Goal: Subscribe to service/newsletter

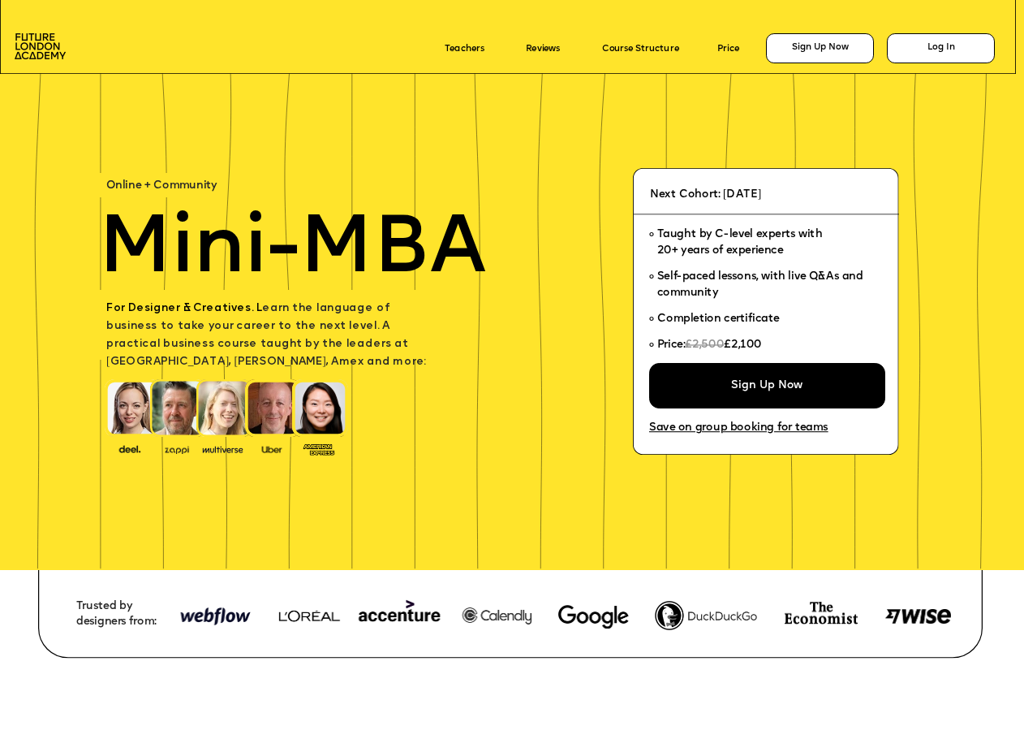
click at [466, 589] on icon at bounding box center [510, 594] width 945 height 127
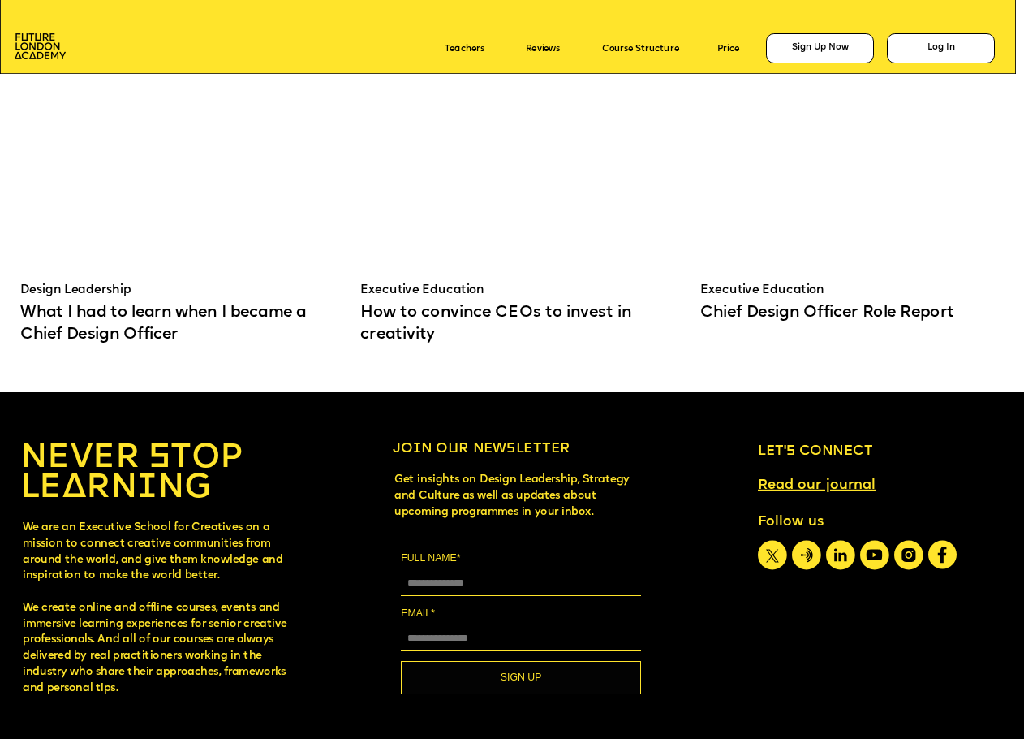
scroll to position [9268, 0]
click at [906, 559] on div at bounding box center [859, 583] width 4067 height 382
click at [909, 558] on icon at bounding box center [908, 555] width 7 height 7
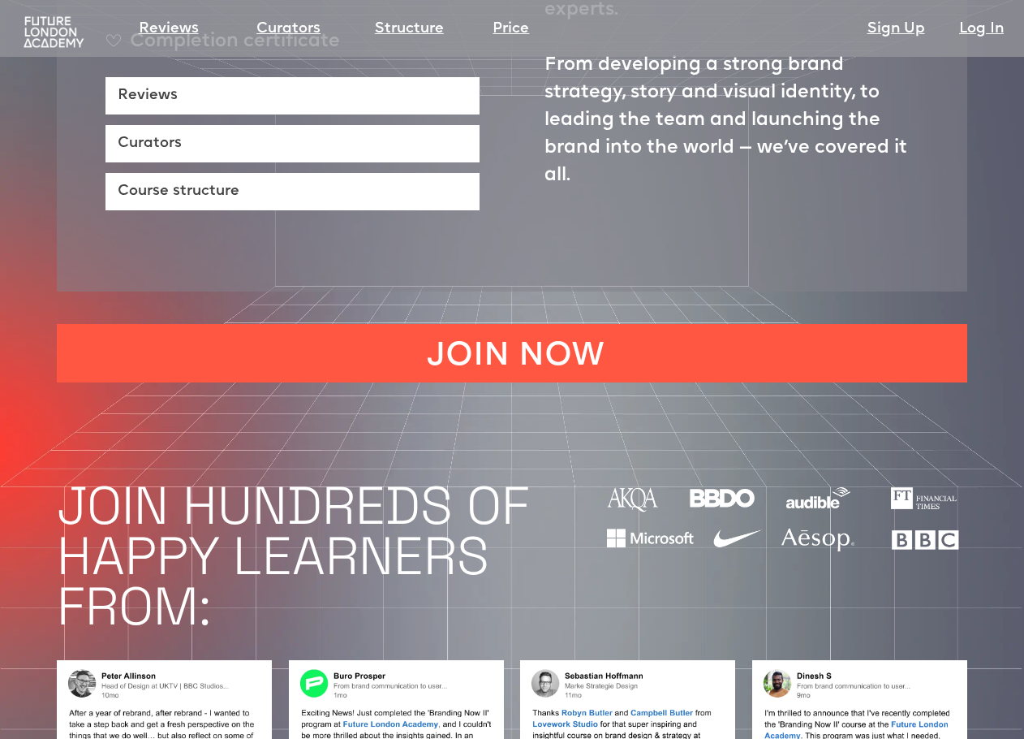
scroll to position [963, 0]
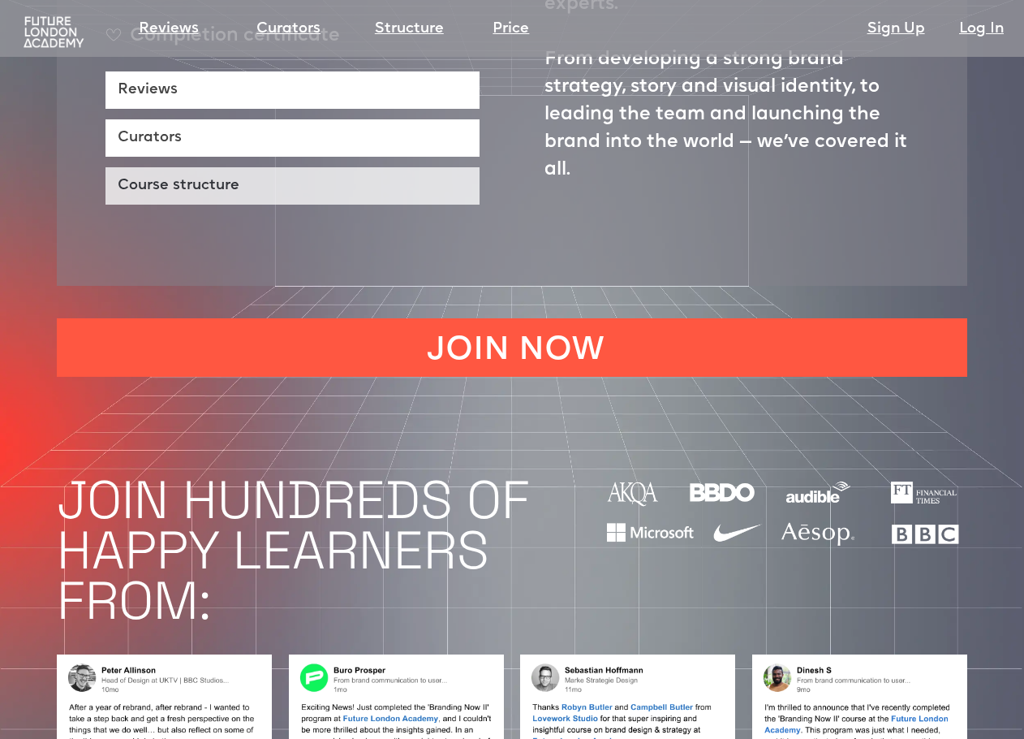
click at [291, 167] on link "Course structure" at bounding box center [293, 185] width 374 height 37
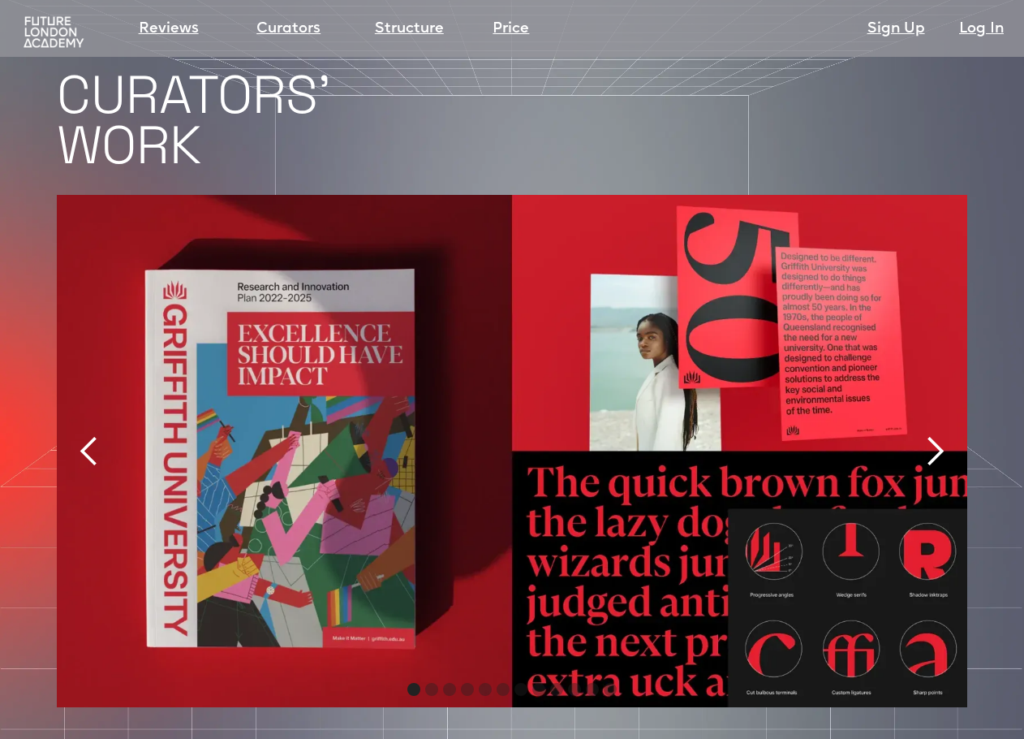
scroll to position [3345, 0]
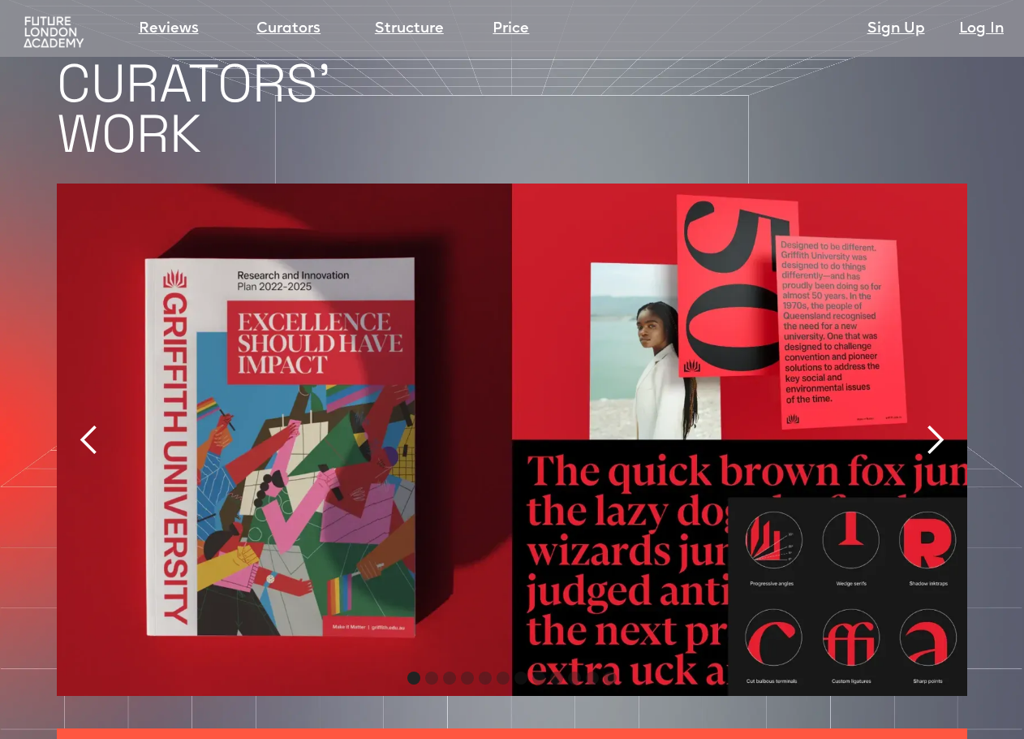
click at [941, 424] on div "next slide" at bounding box center [935, 440] width 32 height 32
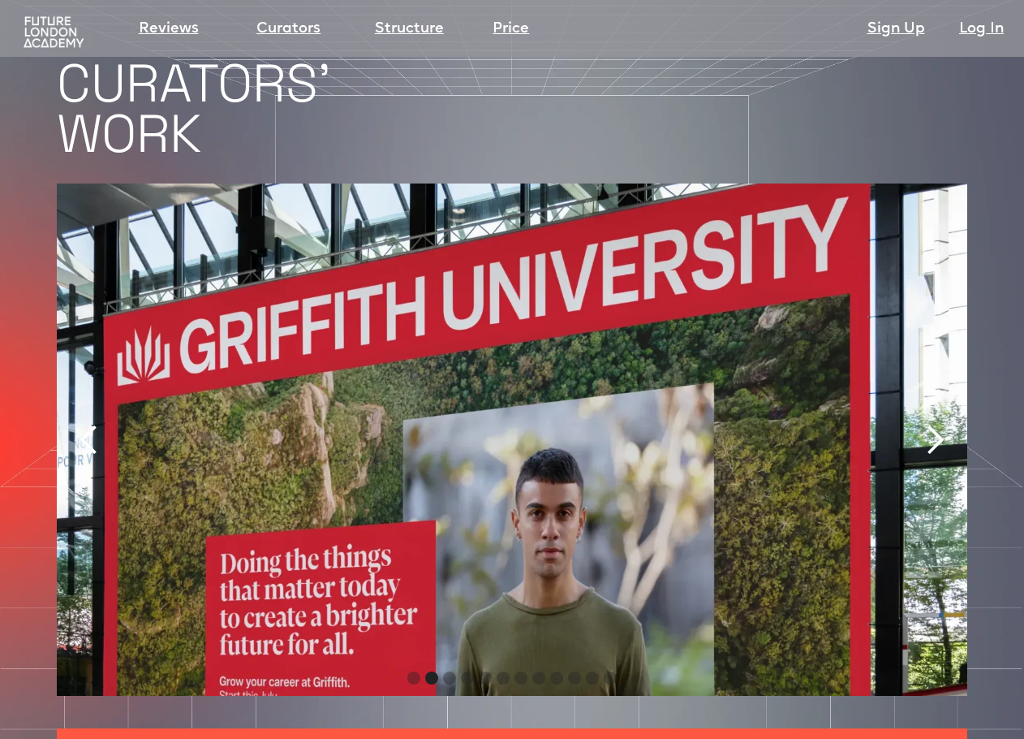
click at [941, 424] on div "next slide" at bounding box center [935, 440] width 32 height 32
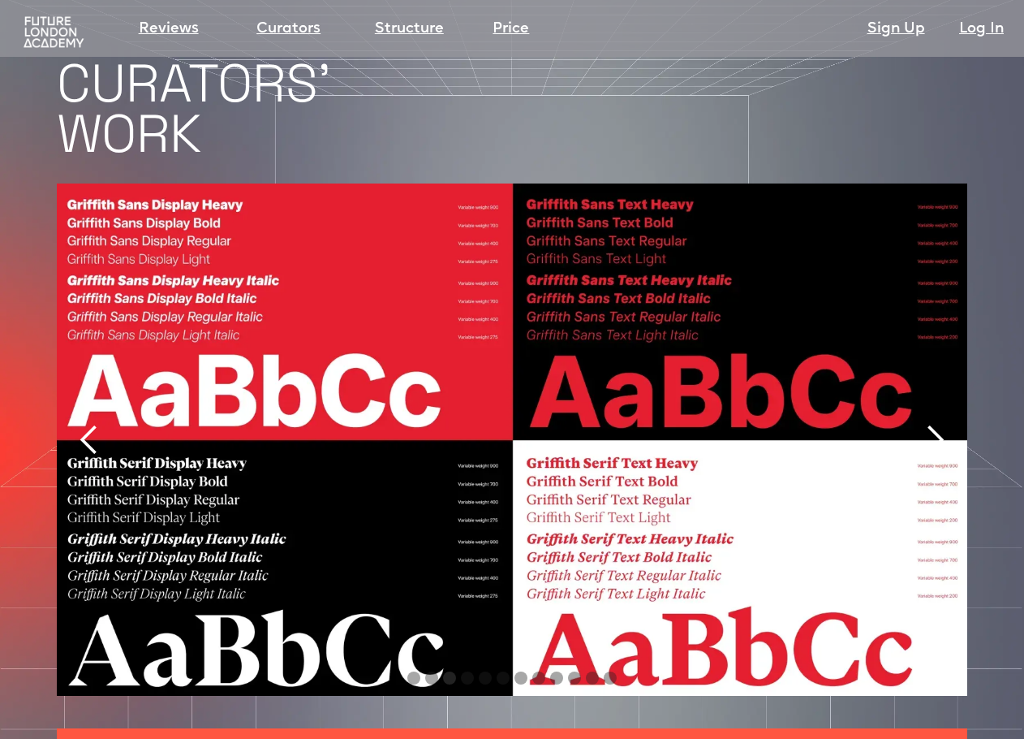
click at [941, 424] on div "next slide" at bounding box center [935, 440] width 32 height 32
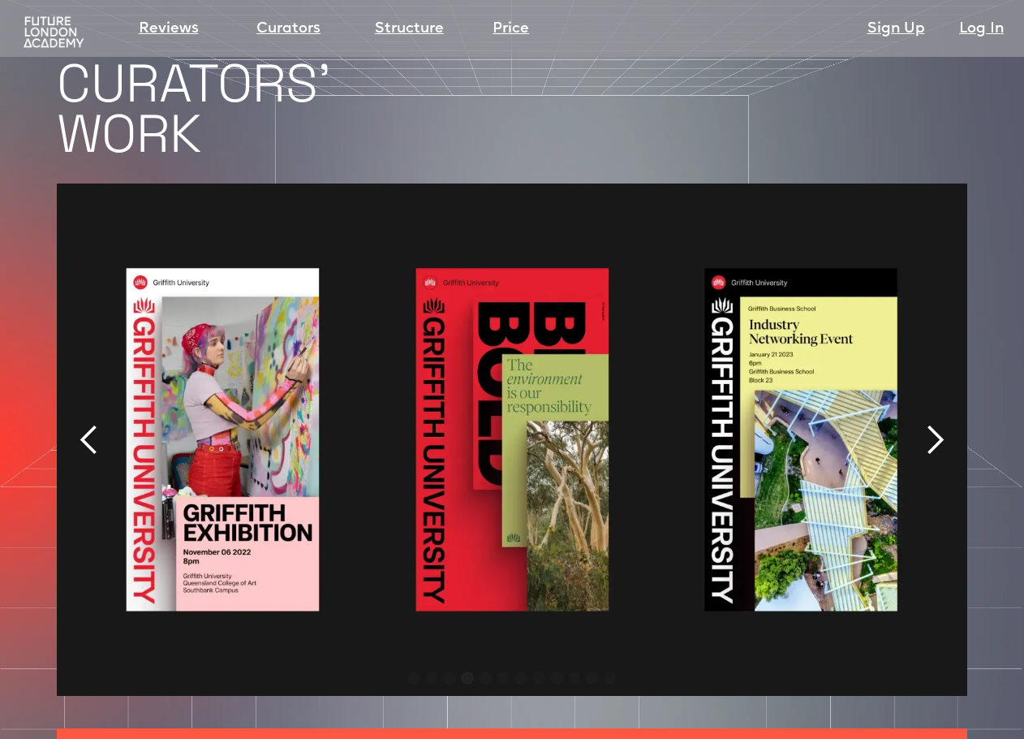
click at [941, 424] on div "next slide" at bounding box center [935, 440] width 32 height 32
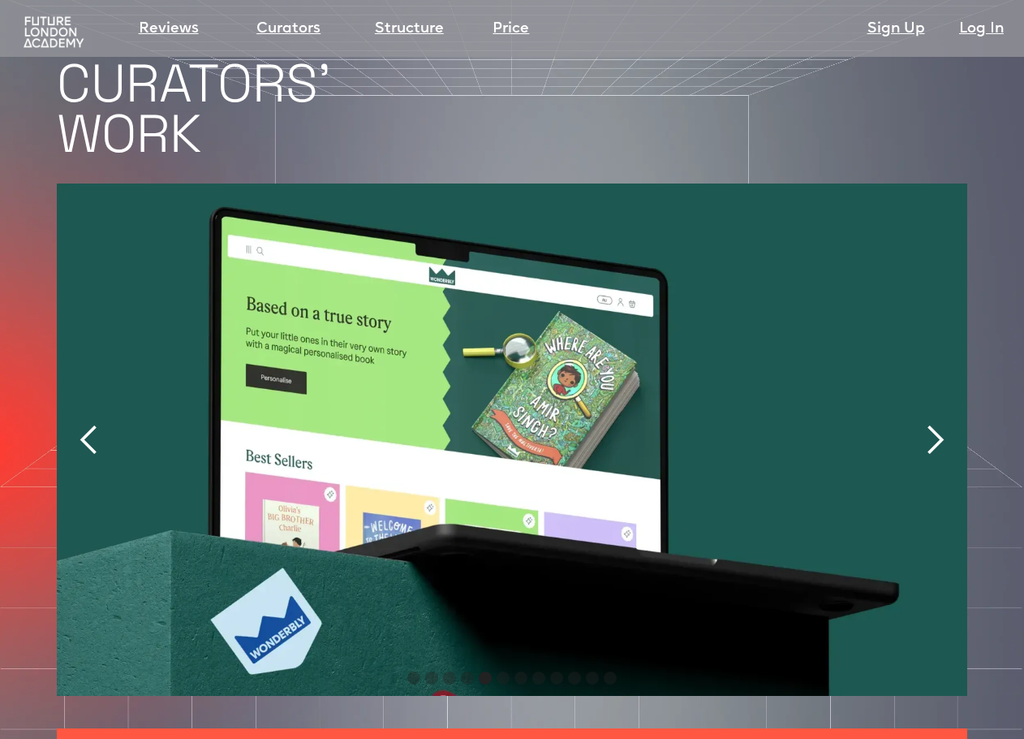
click at [941, 424] on div "next slide" at bounding box center [935, 440] width 32 height 32
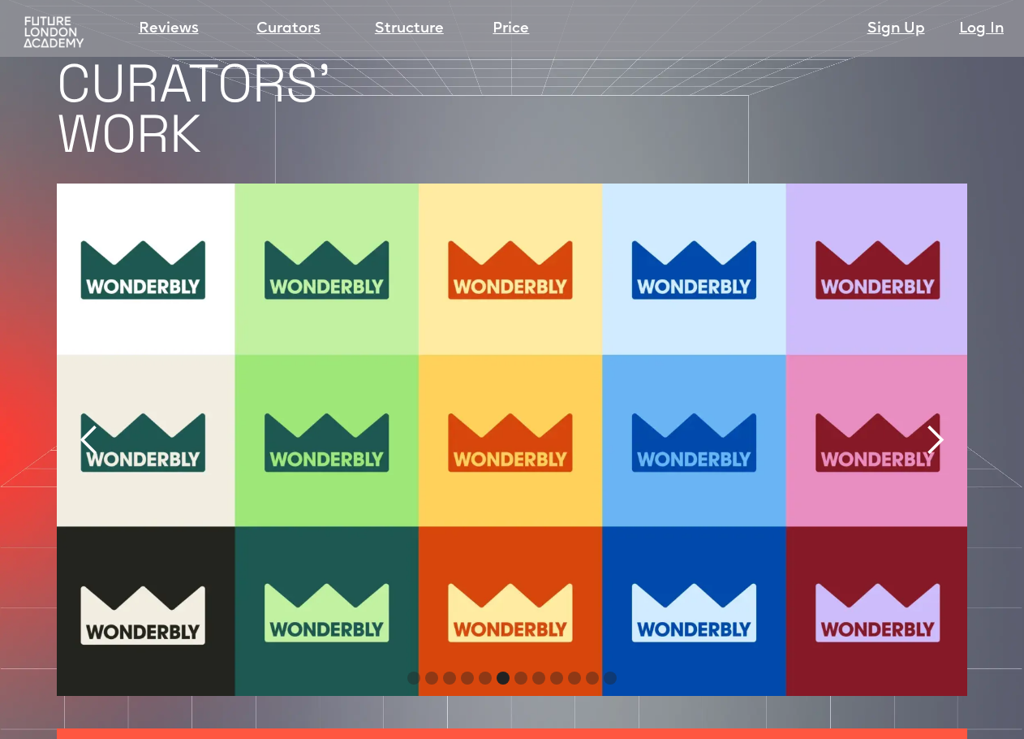
click at [941, 424] on div "next slide" at bounding box center [935, 440] width 32 height 32
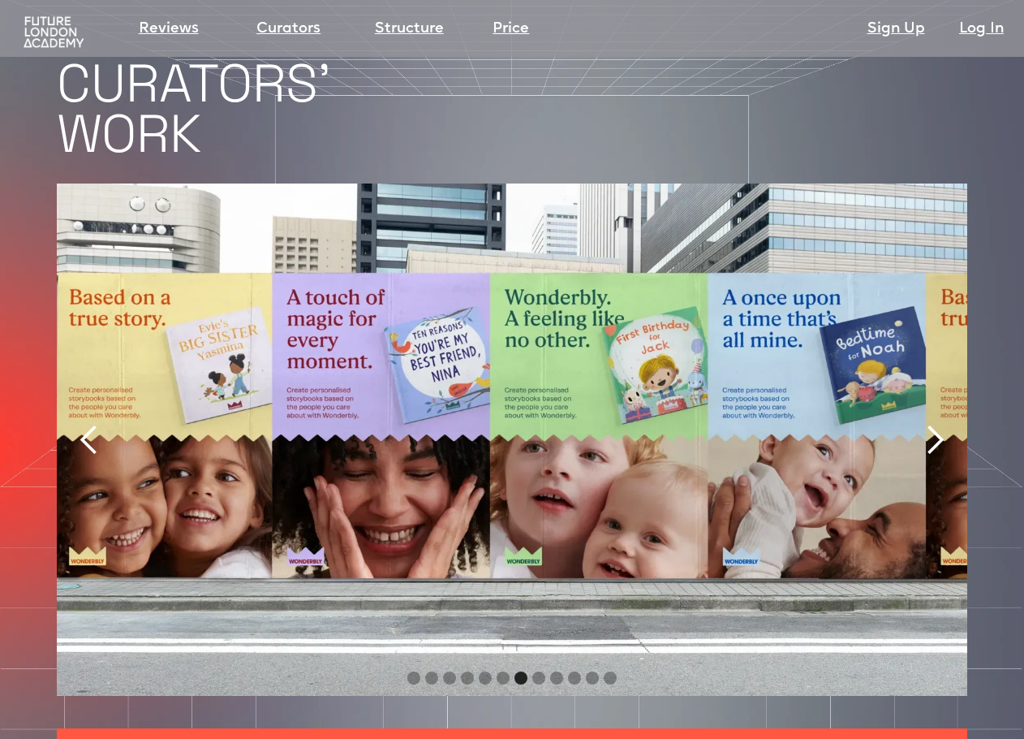
click at [941, 424] on div "next slide" at bounding box center [935, 440] width 32 height 32
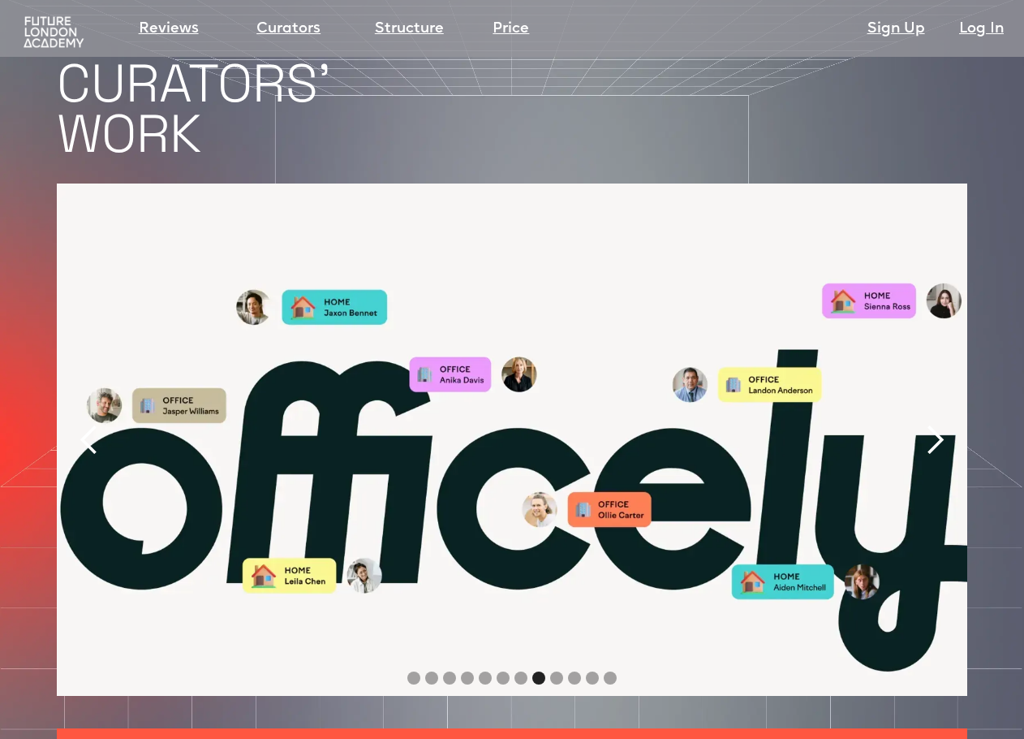
click at [941, 424] on div "next slide" at bounding box center [935, 440] width 32 height 32
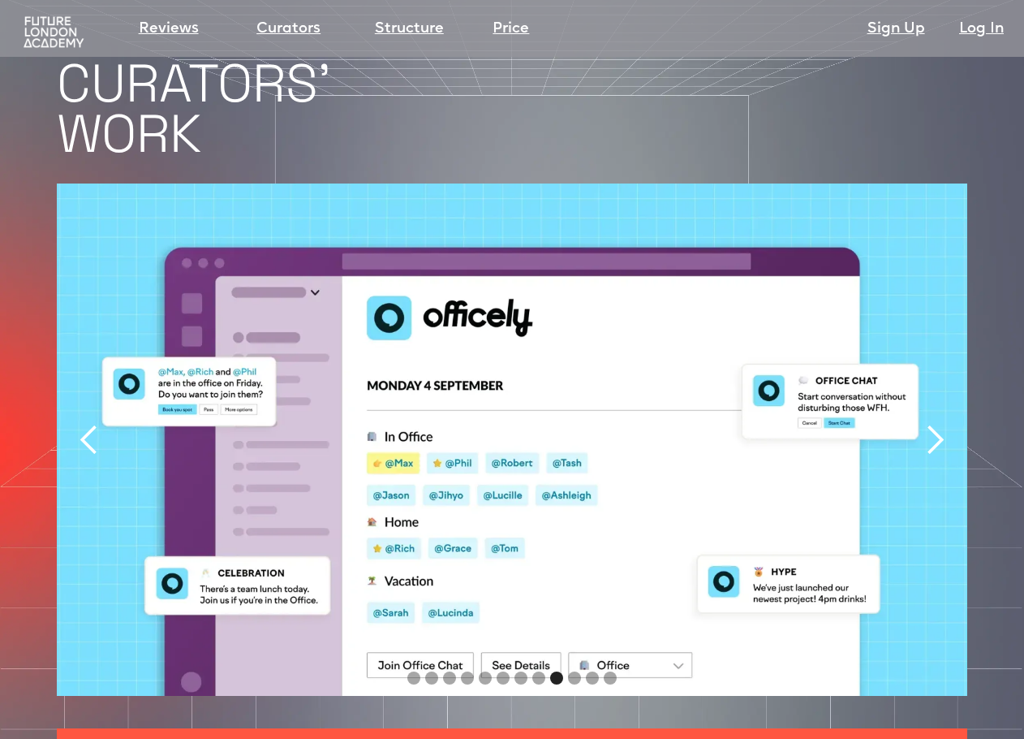
click at [941, 424] on div "next slide" at bounding box center [935, 440] width 32 height 32
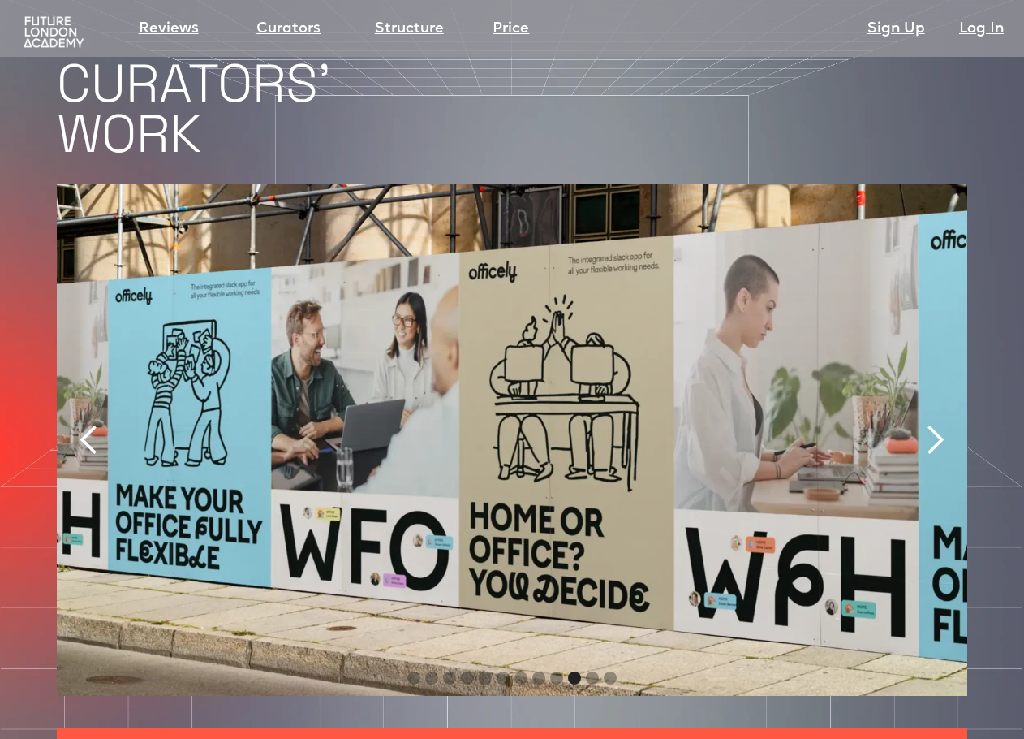
click at [941, 424] on div "next slide" at bounding box center [935, 440] width 32 height 32
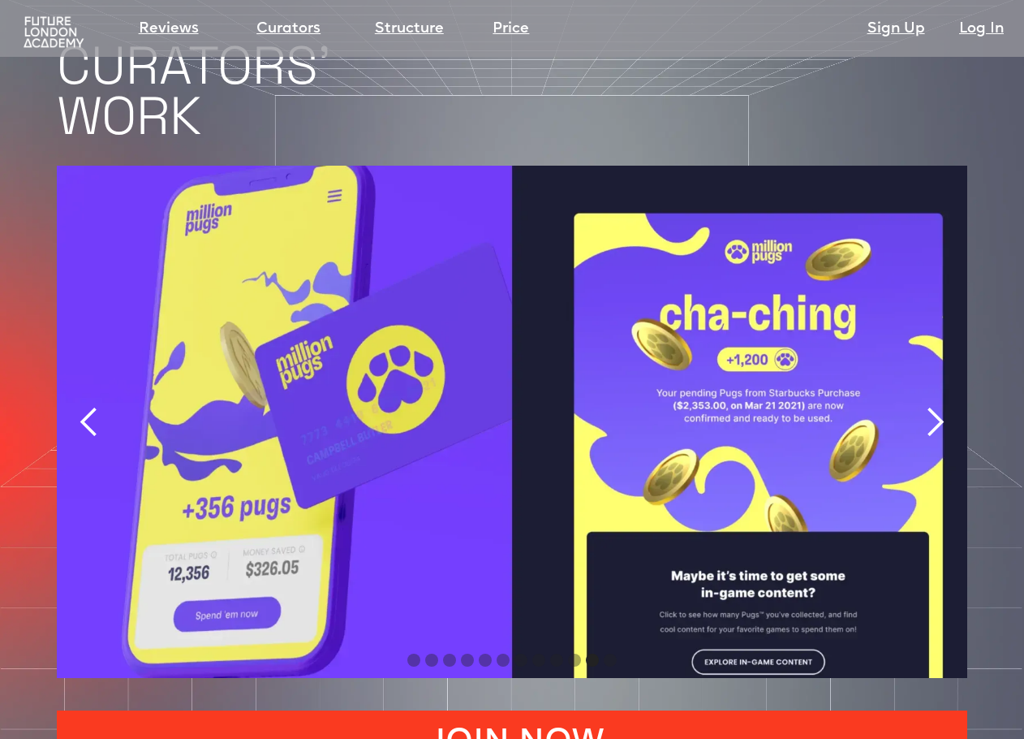
scroll to position [3336, 0]
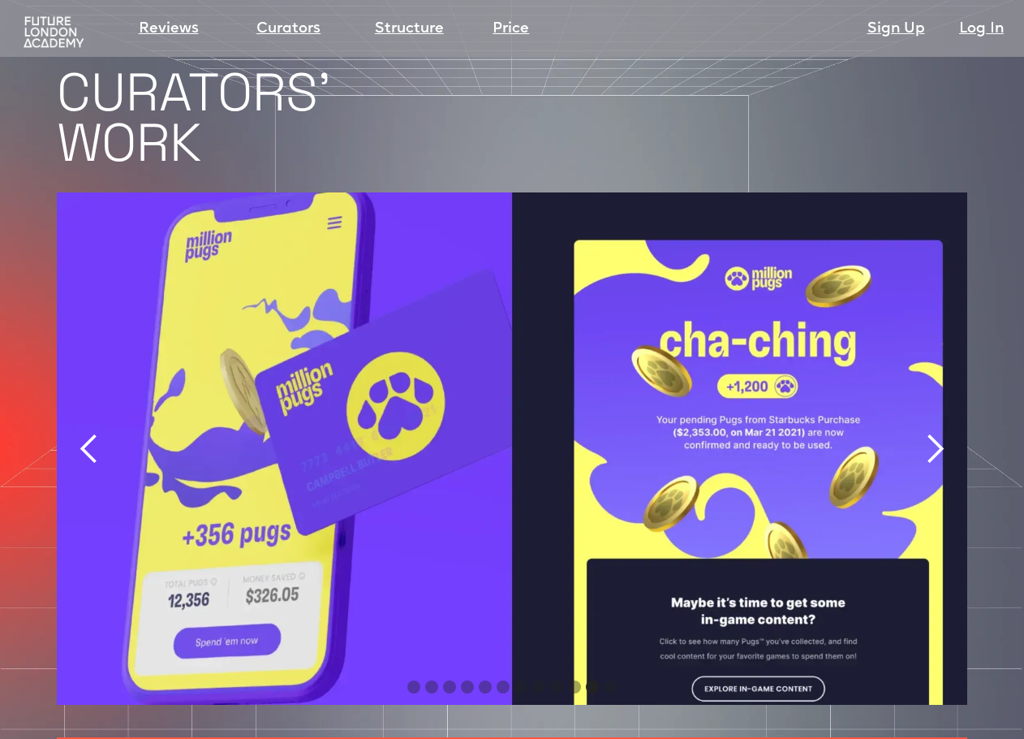
click at [937, 433] on div "next slide" at bounding box center [935, 449] width 32 height 32
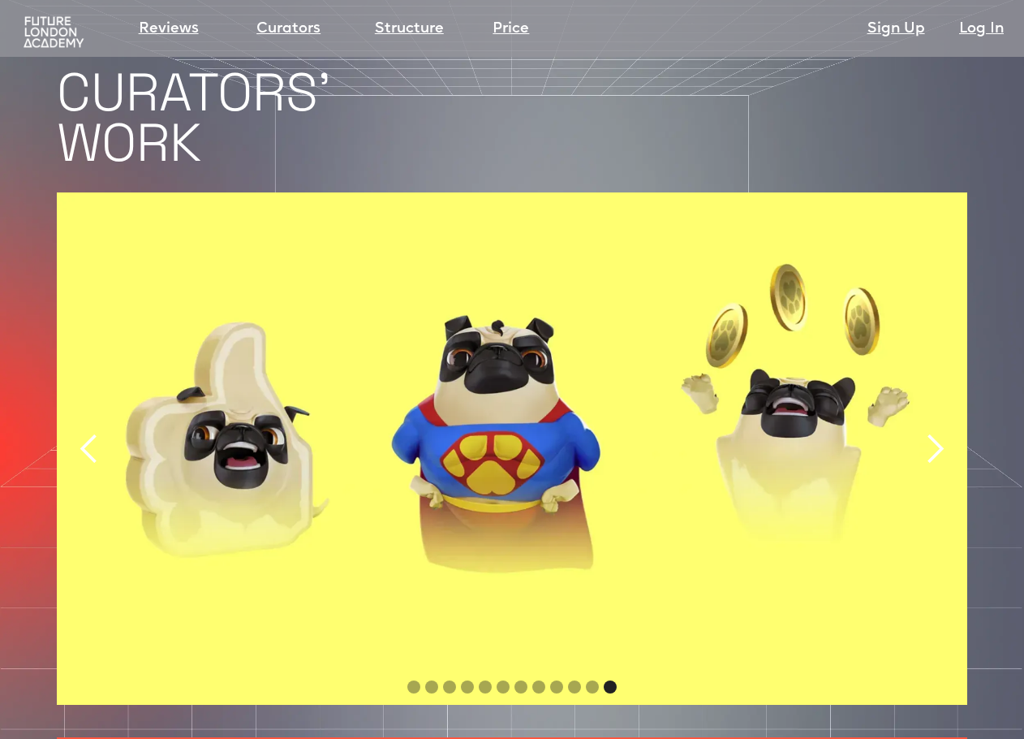
click at [937, 433] on div "next slide" at bounding box center [935, 449] width 32 height 32
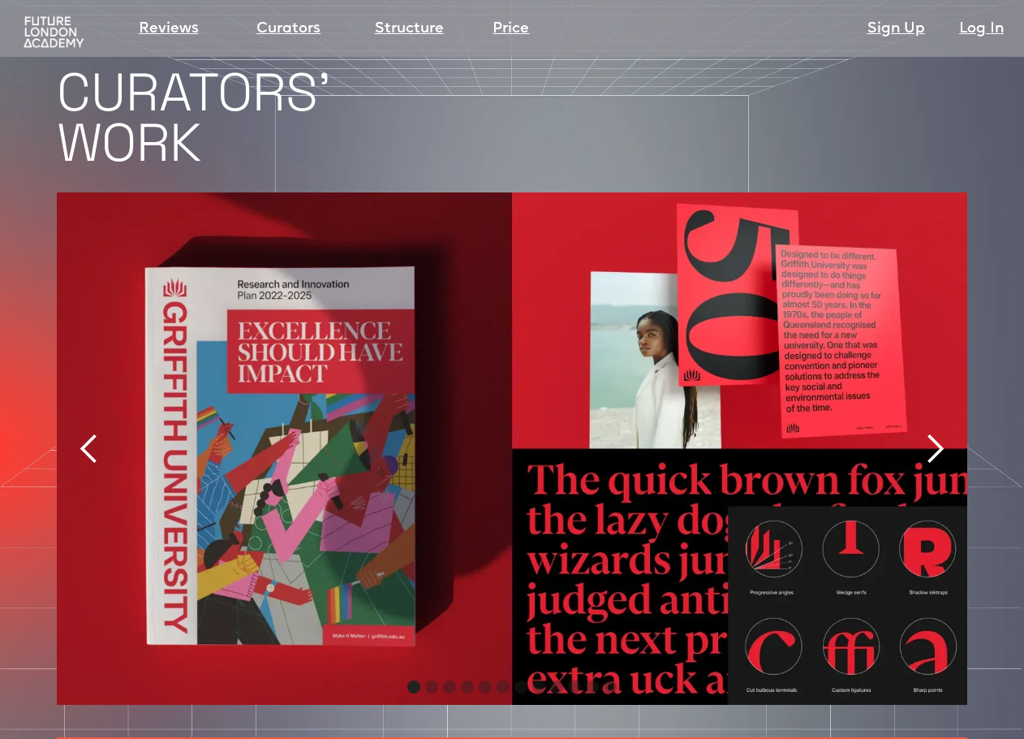
click at [937, 433] on div "next slide" at bounding box center [935, 449] width 32 height 32
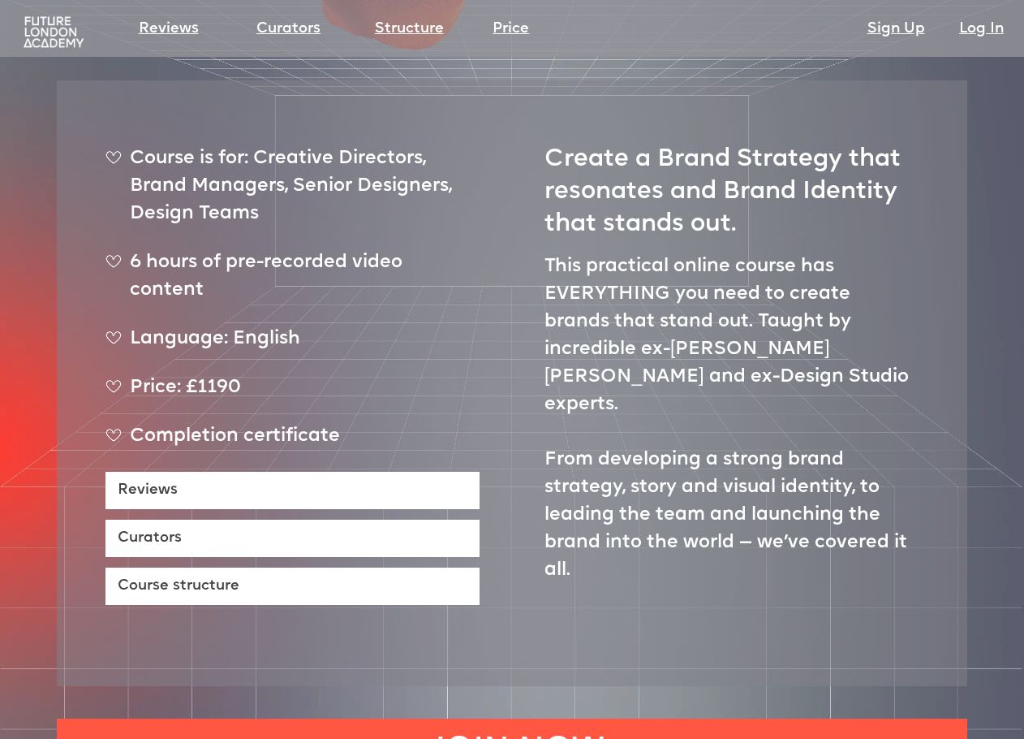
scroll to position [563, 0]
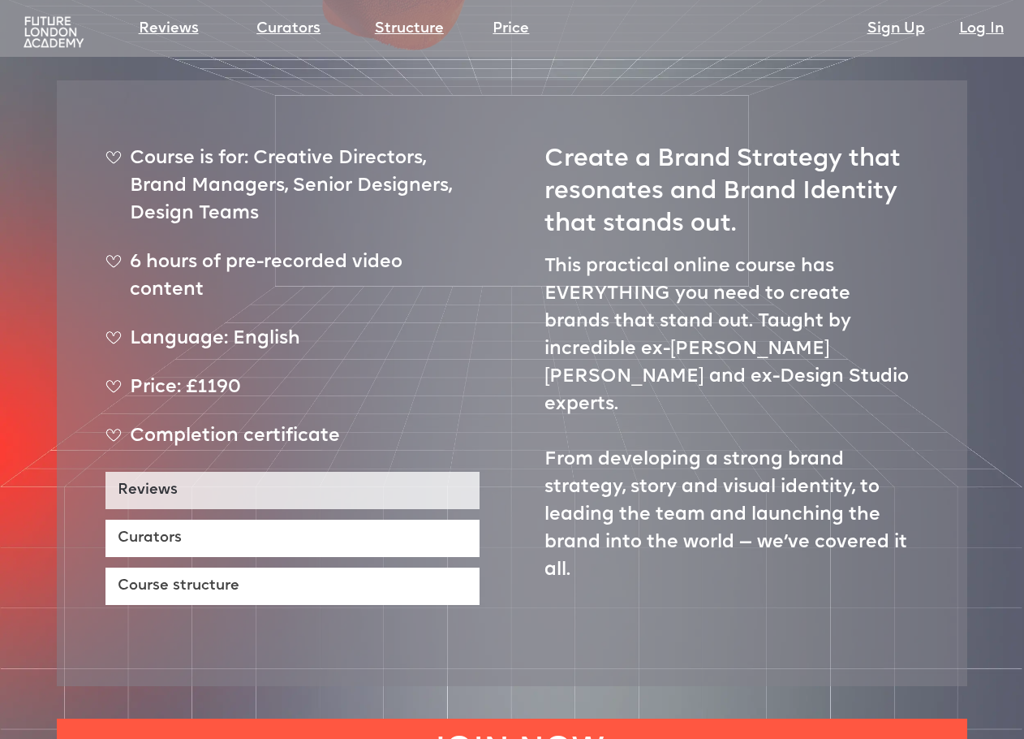
click at [365, 472] on link "Reviews" at bounding box center [293, 490] width 374 height 37
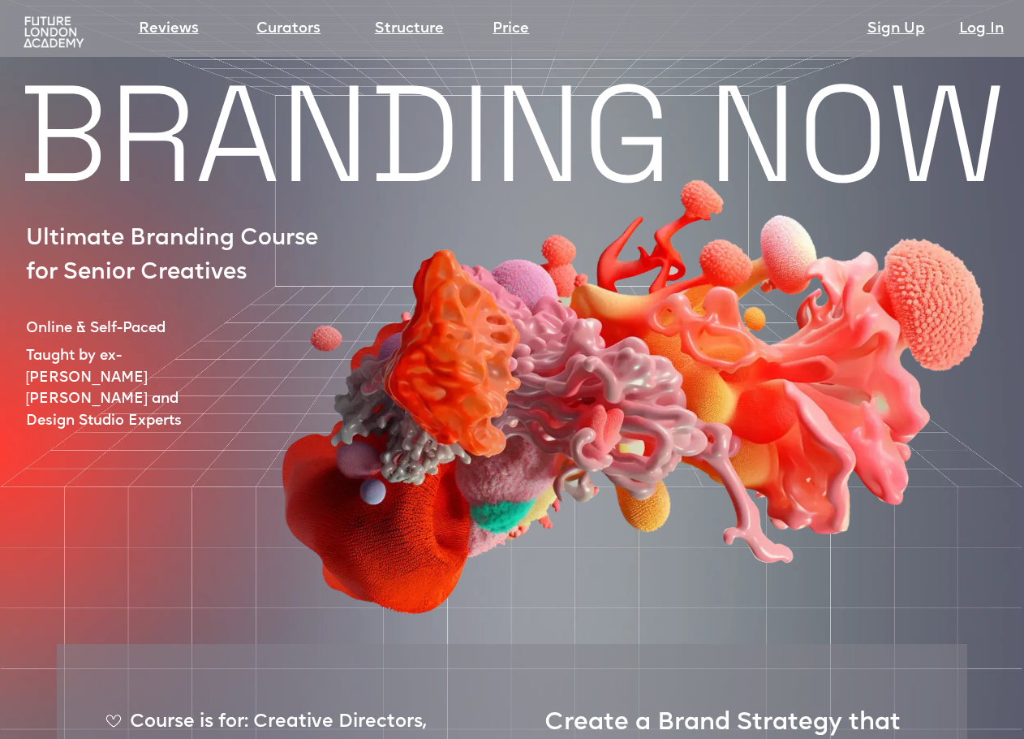
click at [928, 25] on div "Log In" at bounding box center [965, 32] width 78 height 34
click at [906, 44] on div "Sign Up" at bounding box center [867, 32] width 118 height 34
click at [907, 27] on link "Sign Up" at bounding box center [897, 29] width 58 height 23
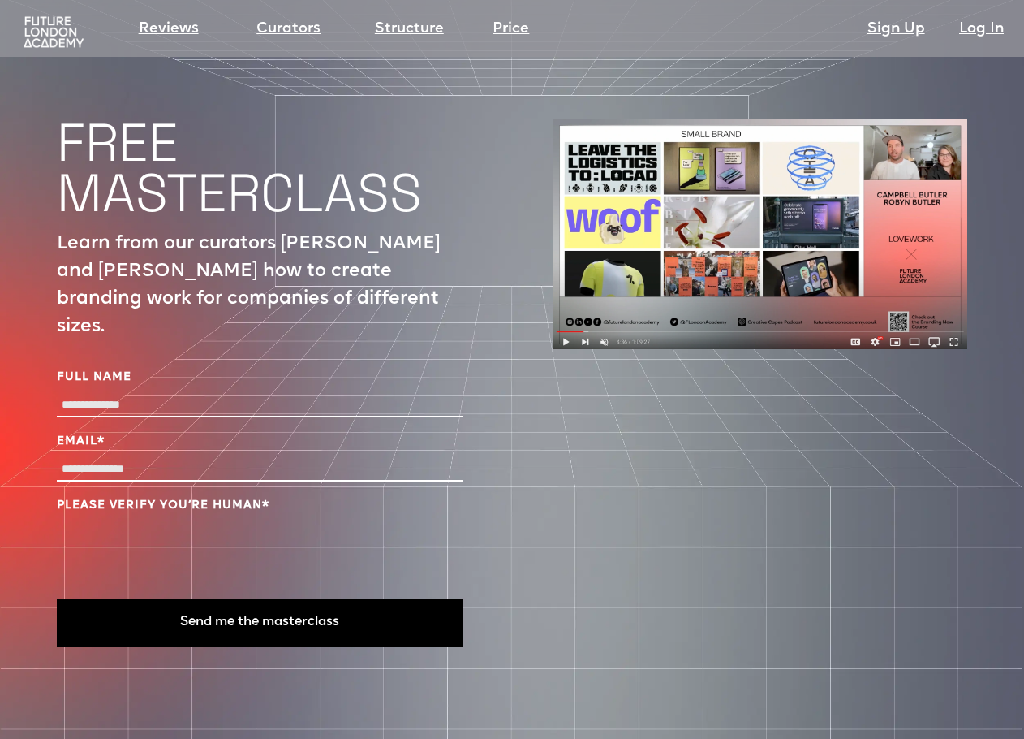
scroll to position [5452, 0]
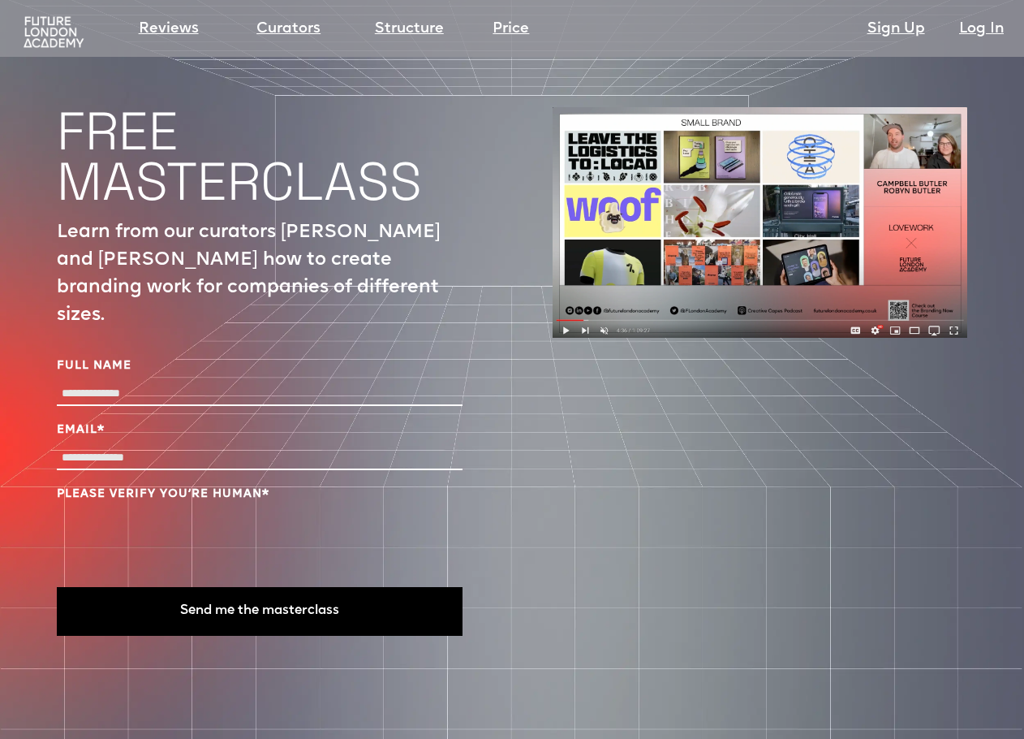
click at [303, 382] on div at bounding box center [260, 396] width 406 height 28
type input "**********"
click at [243, 587] on button "Send me the masterclass" at bounding box center [260, 611] width 406 height 49
